Goal: Find specific page/section: Find specific page/section

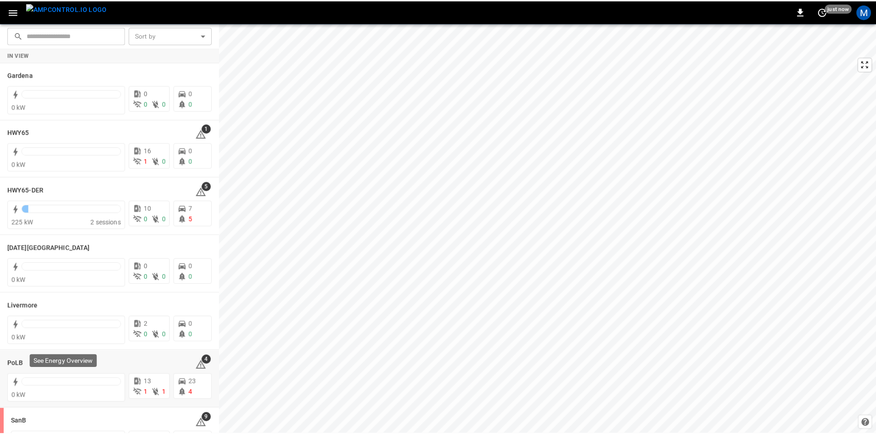
scroll to position [92, 0]
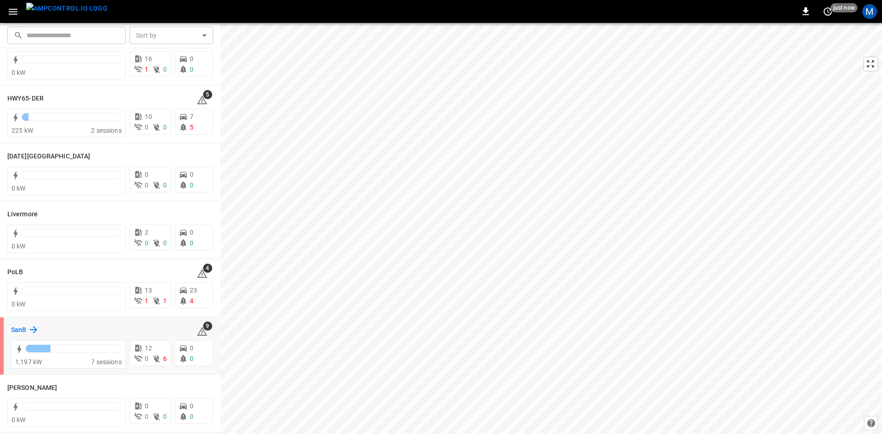
click at [22, 330] on h6 "SanB" at bounding box center [18, 330] width 15 height 10
